Goal: Transaction & Acquisition: Purchase product/service

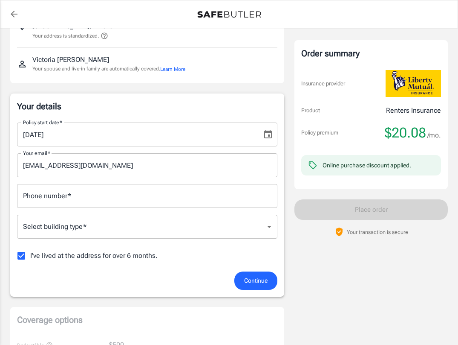
scroll to position [88, 0]
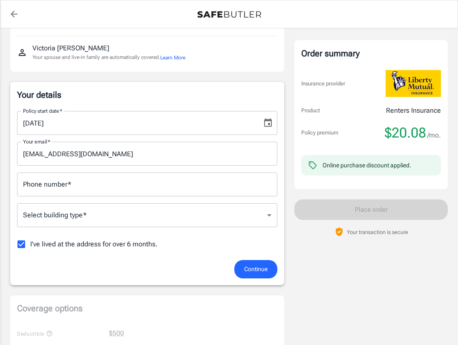
click at [130, 134] on input "[DATE]" at bounding box center [136, 123] width 239 height 24
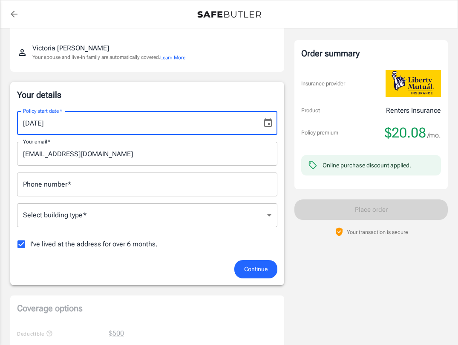
click at [272, 124] on icon "Choose date, selected date is Sep 12, 2025" at bounding box center [268, 122] width 8 height 9
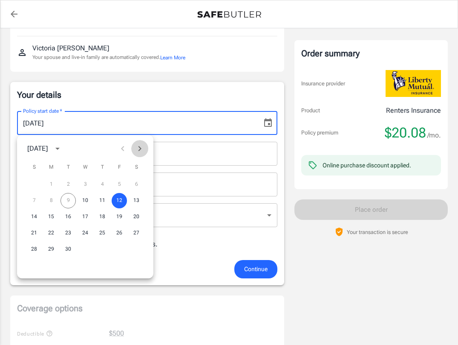
click at [140, 148] on icon "Next month" at bounding box center [140, 148] width 10 height 10
click at [68, 217] on button "14" at bounding box center [68, 216] width 15 height 15
type input "[DATE]"
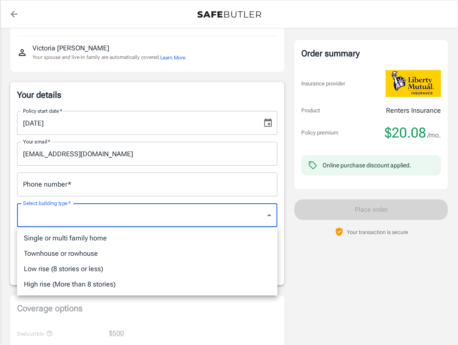
click at [134, 219] on body "Policy premium $ 20.08 /mo Liberty Mutual Renters Insurance [STREET_ADDRESS][PE…" at bounding box center [229, 330] width 458 height 837
click at [118, 269] on li "Low rise (8 stories or less)" at bounding box center [147, 268] width 261 height 15
type input "lowrise"
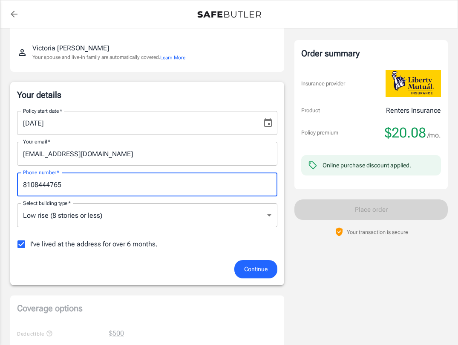
type input "8108444765"
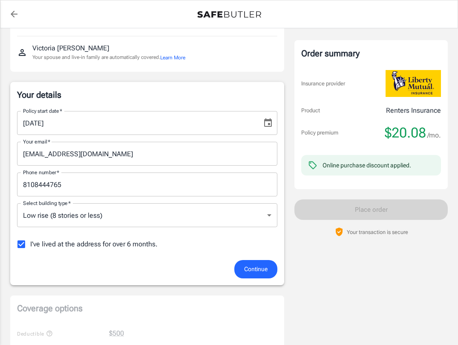
click at [175, 264] on div "Continue" at bounding box center [147, 269] width 271 height 18
click at [70, 245] on span "I've lived at the address for over 6 months." at bounding box center [94, 244] width 128 height 10
click at [30, 245] on input "I've lived at the address for over 6 months." at bounding box center [21, 244] width 18 height 18
checkbox input "false"
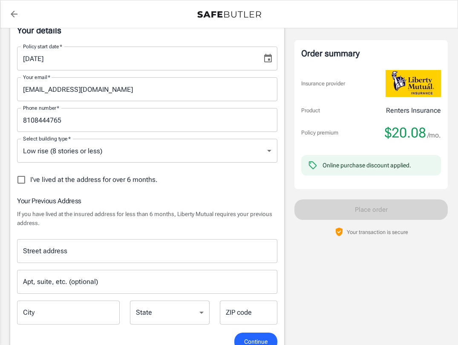
scroll to position [166, 0]
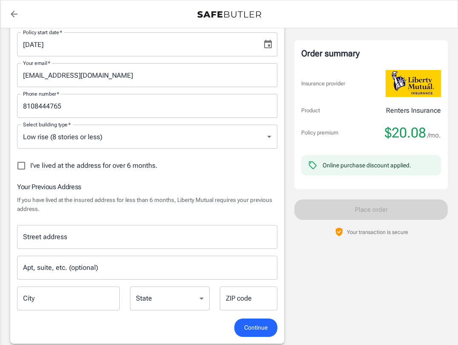
click at [94, 225] on div "Street address" at bounding box center [147, 237] width 261 height 24
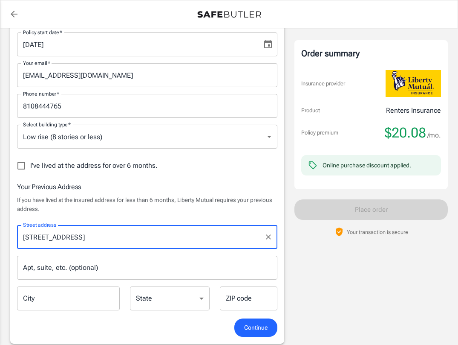
type input "[STREET_ADDRESS]"
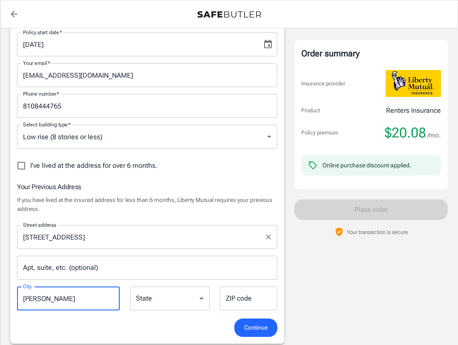
type input "[PERSON_NAME]"
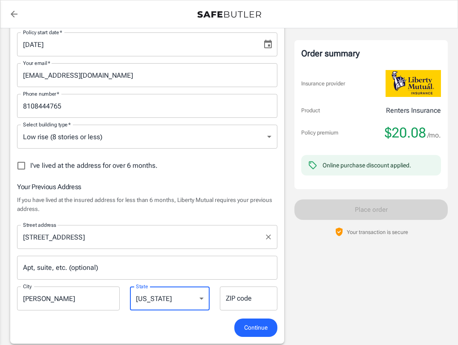
select select "MI"
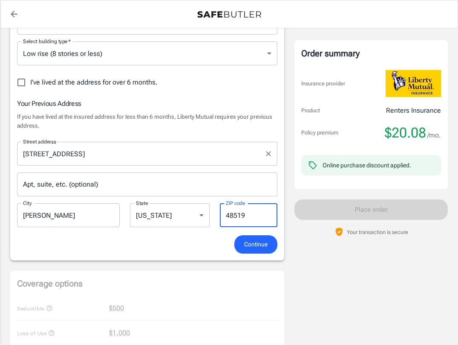
scroll to position [262, 0]
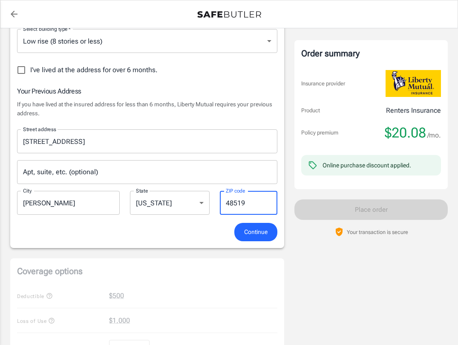
type input "48519"
click at [255, 242] on div "Your details Policy start date   * [DATE] Policy start date   * Your email   * …" at bounding box center [147, 78] width 274 height 340
click at [258, 234] on span "Continue" at bounding box center [255, 231] width 23 height 11
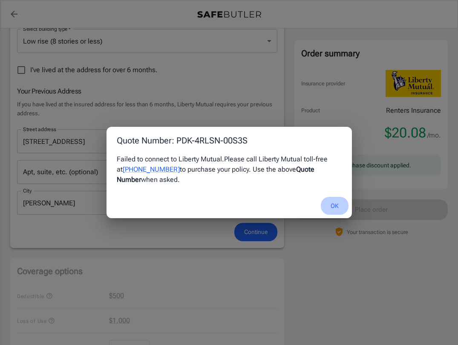
click at [341, 205] on button "OK" at bounding box center [335, 206] width 28 height 18
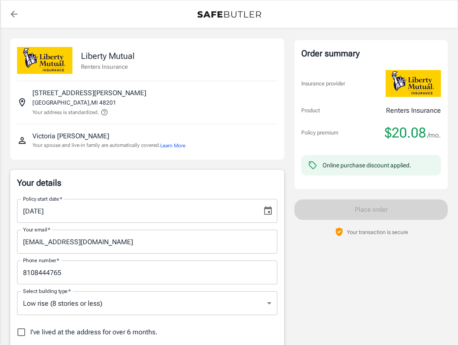
scroll to position [0, 0]
